Goal: Information Seeking & Learning: Find specific fact

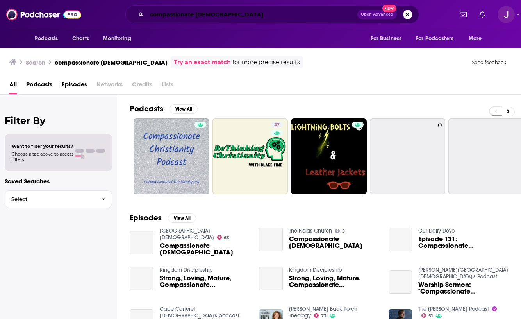
click at [199, 14] on input "compassionate [DEMOGRAPHIC_DATA]" at bounding box center [252, 14] width 210 height 12
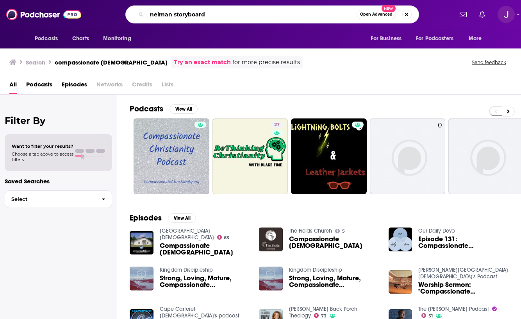
type input "neiman storyboard"
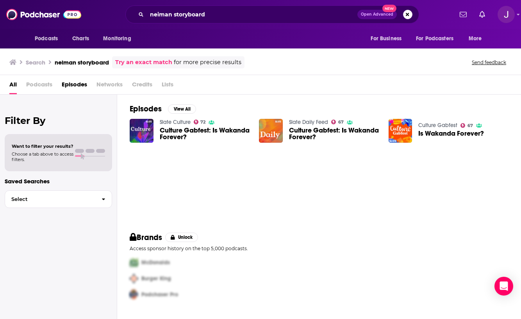
click at [37, 84] on span "Podcasts" at bounding box center [39, 86] width 26 height 16
click at [44, 84] on span "Podcasts" at bounding box center [39, 86] width 26 height 16
click at [55, 39] on span "Podcasts" at bounding box center [46, 38] width 23 height 11
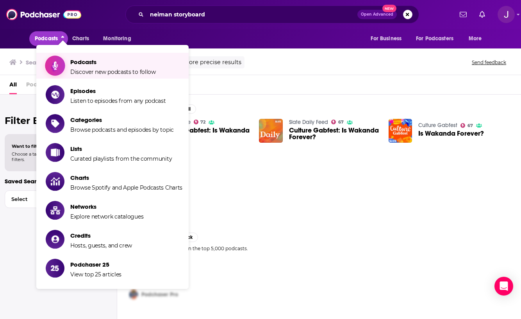
click at [71, 59] on span "Podcasts" at bounding box center [113, 61] width 86 height 7
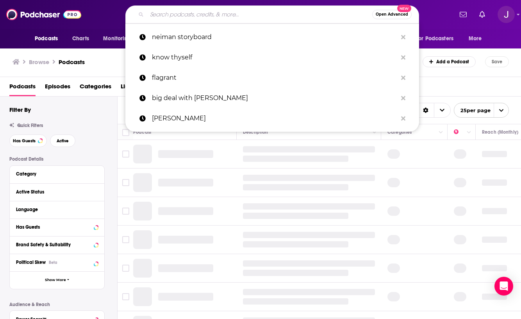
click at [192, 12] on input "Search podcasts, credits, & more..." at bounding box center [259, 14] width 225 height 12
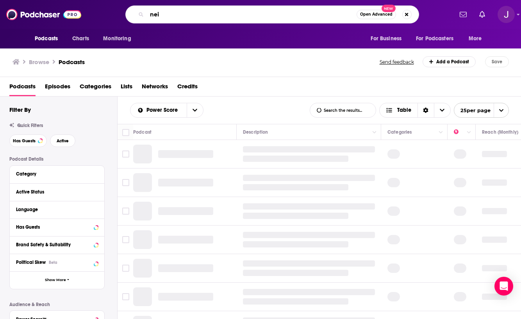
type input "neim"
